Goal: Transaction & Acquisition: Download file/media

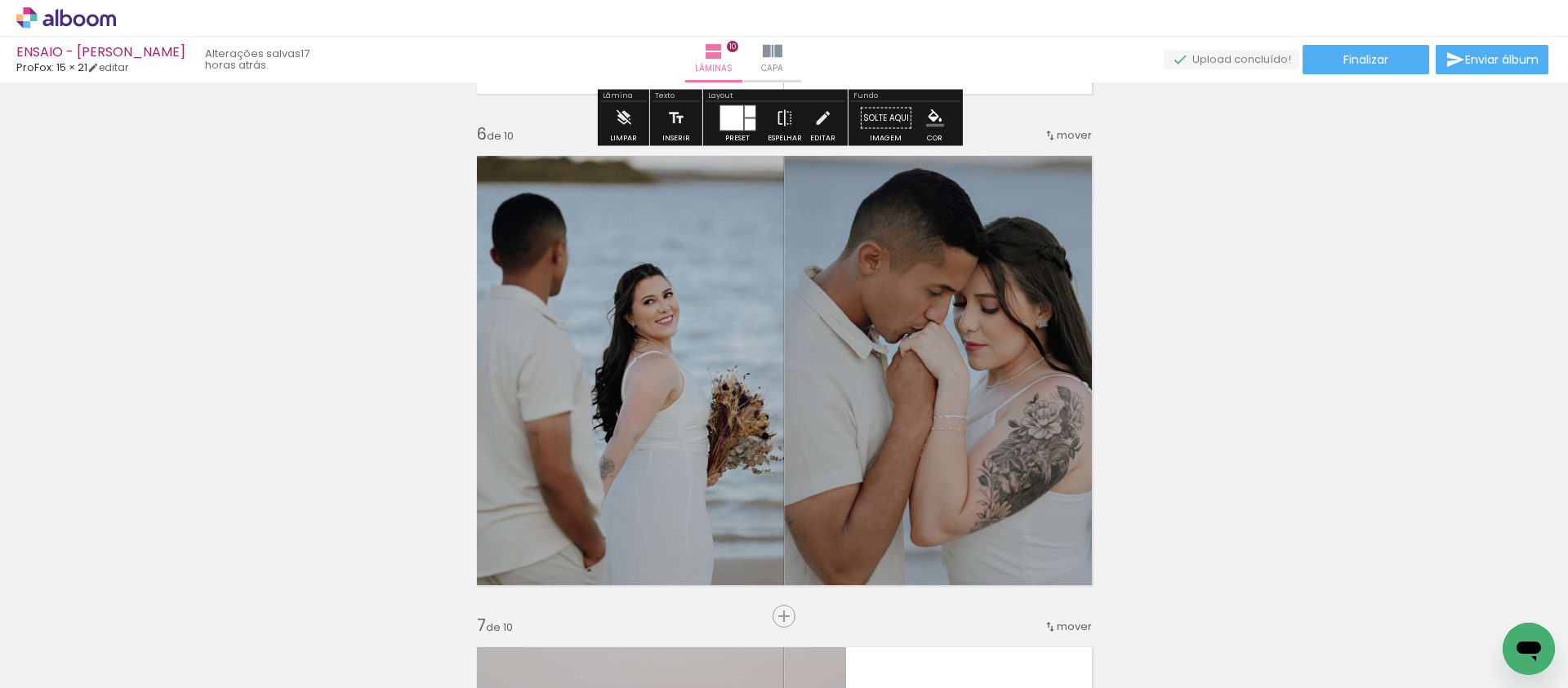
scroll to position [2945, 0]
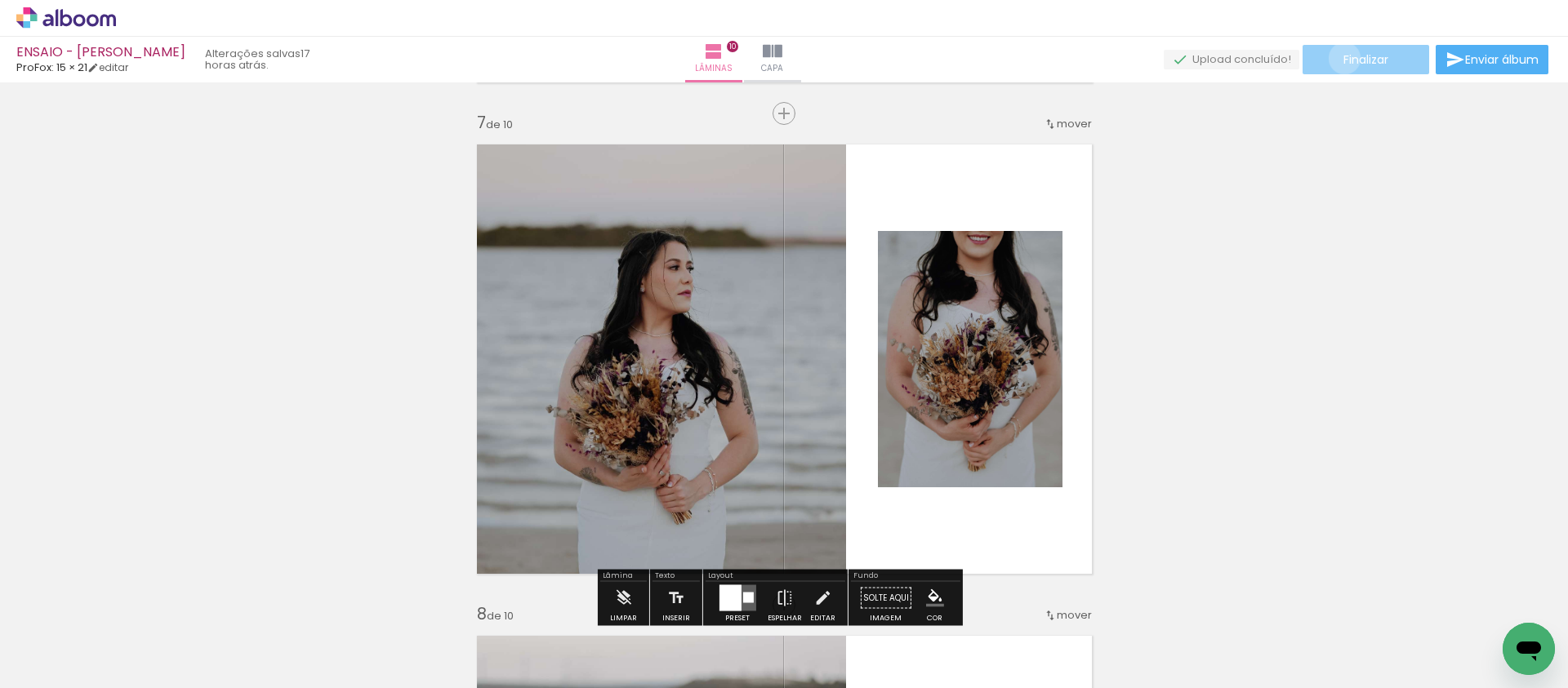
click at [1344, 58] on span "Finalizar" at bounding box center [1366, 60] width 45 height 11
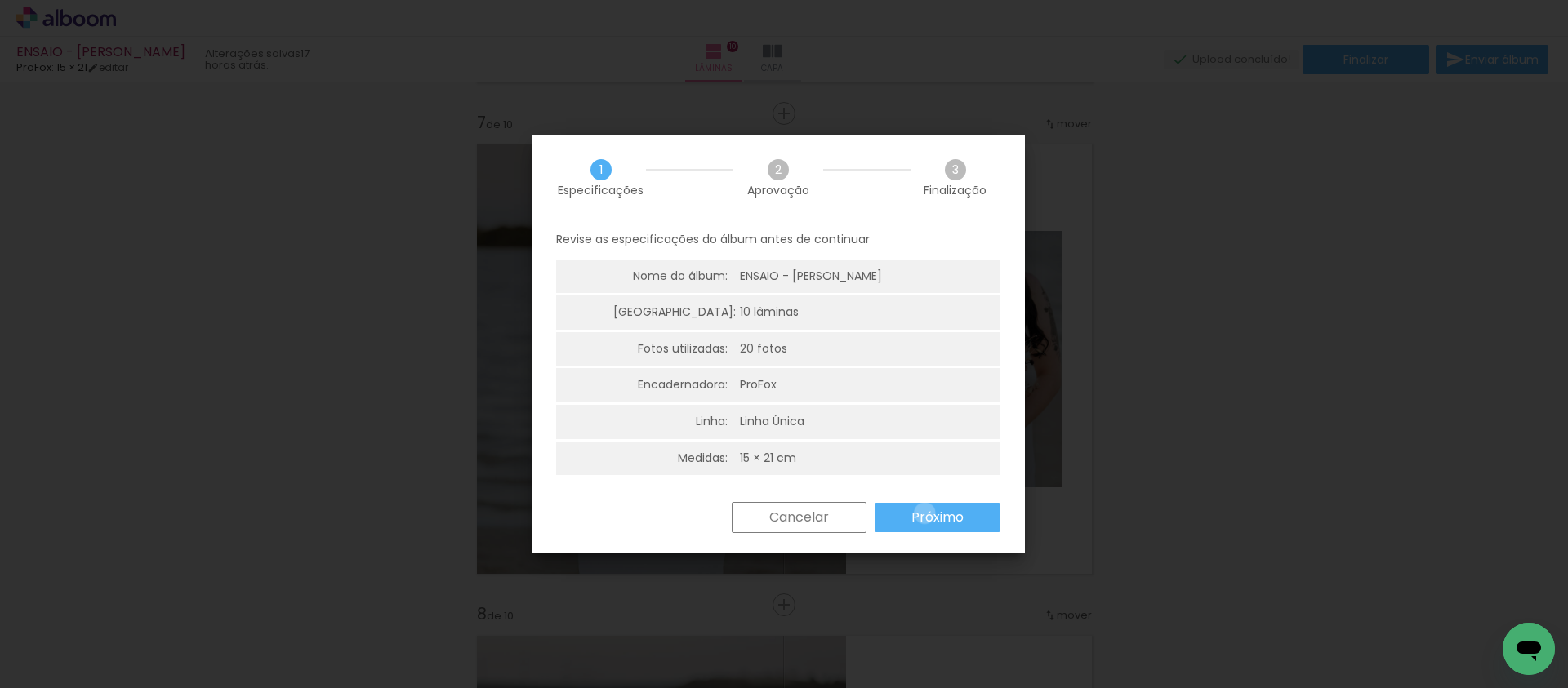
click at [0, 0] on slot "Próximo" at bounding box center [0, 0] width 0 height 0
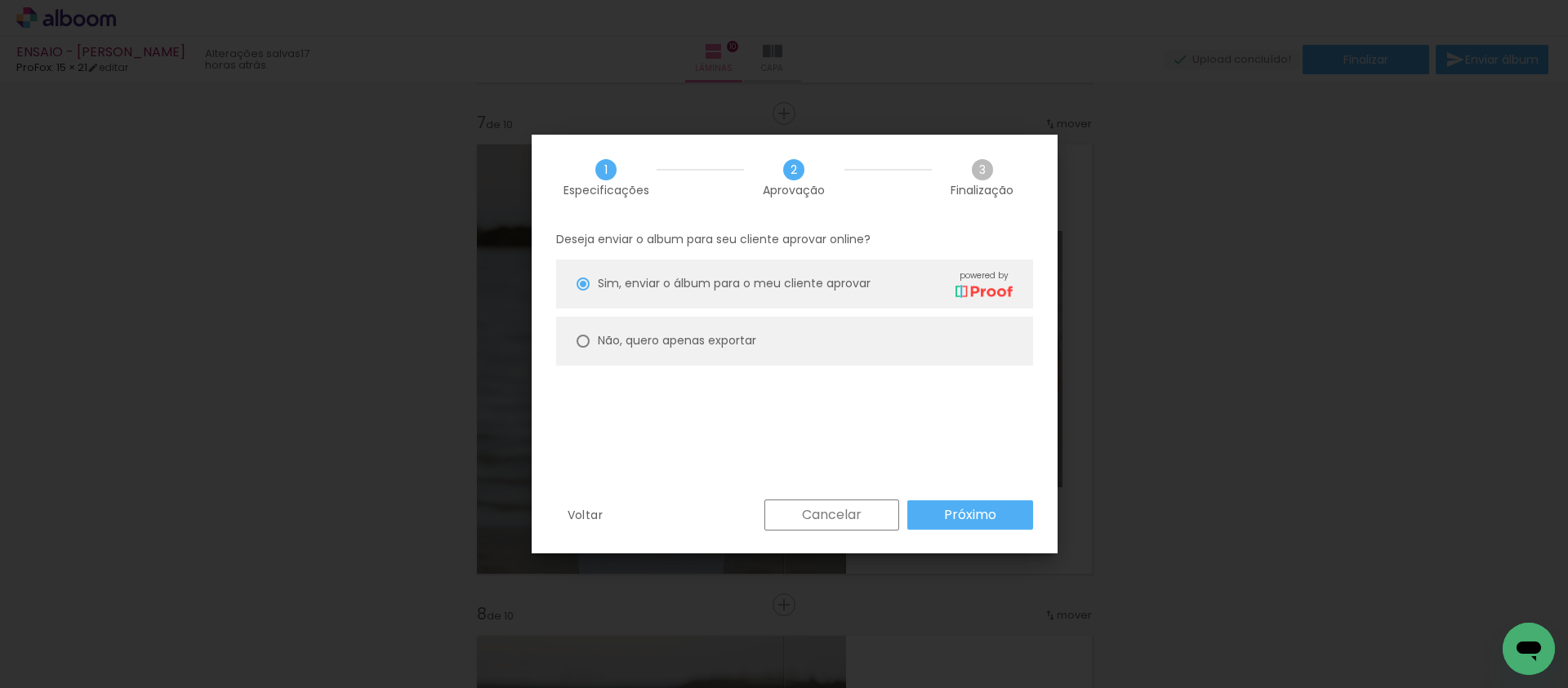
click at [0, 0] on slot "Não, quero apenas exportar" at bounding box center [0, 0] width 0 height 0
type paper-radio-button "on"
click at [0, 0] on slot "Próximo" at bounding box center [0, 0] width 0 height 0
type input "Alta, 300 DPI"
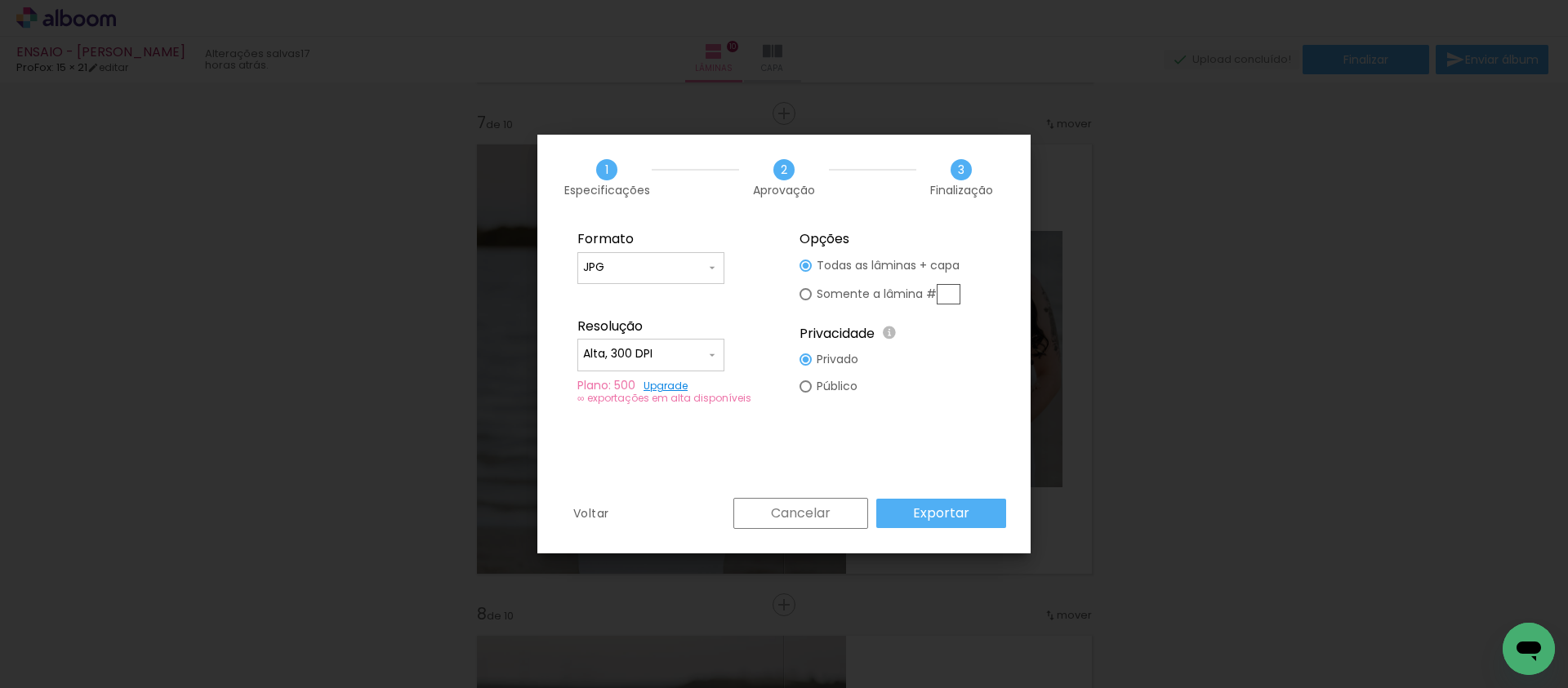
click at [0, 0] on slot "Exportar" at bounding box center [0, 0] width 0 height 0
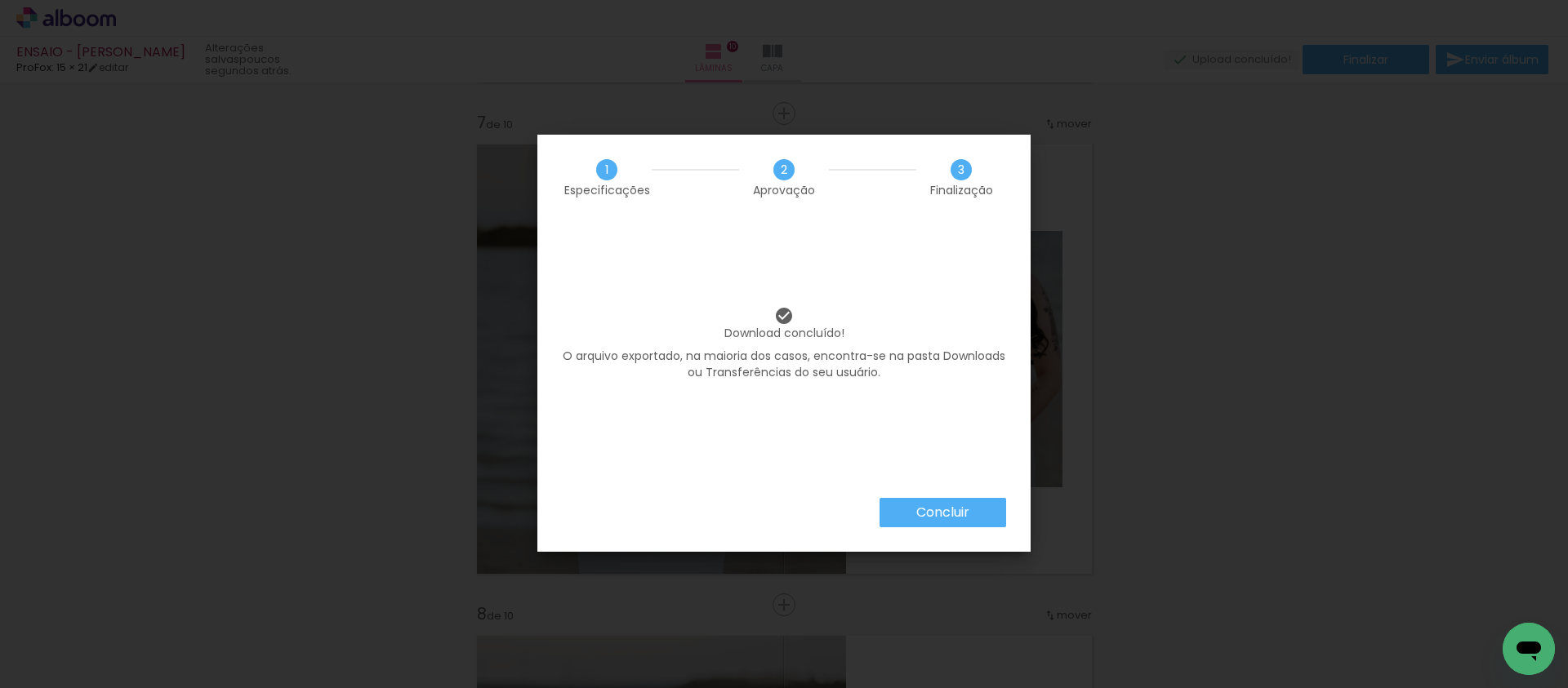
click at [883, 507] on paper-button "Concluir" at bounding box center [942, 513] width 126 height 29
